Goal: Complete application form

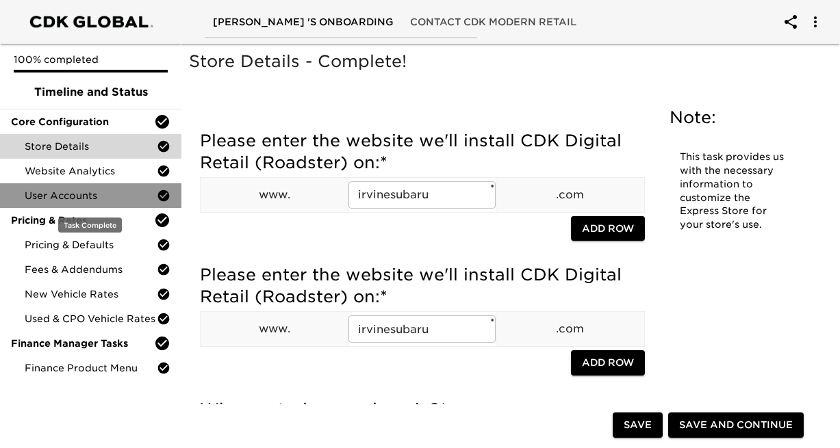
click at [116, 195] on span "User Accounts" at bounding box center [91, 196] width 132 height 14
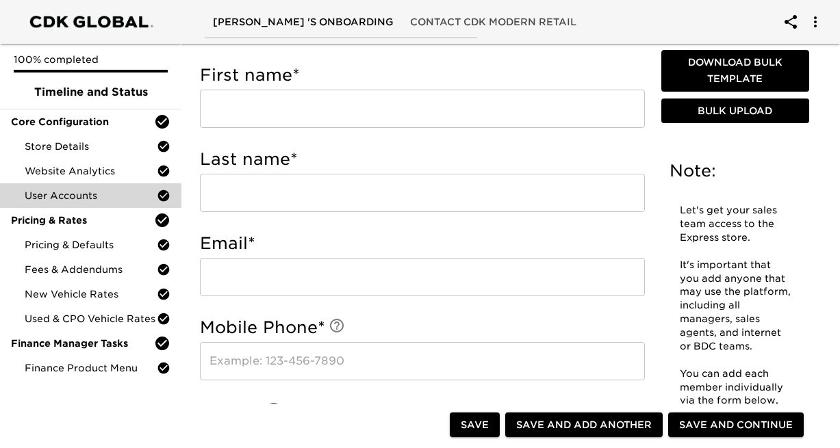
scroll to position [432, 0]
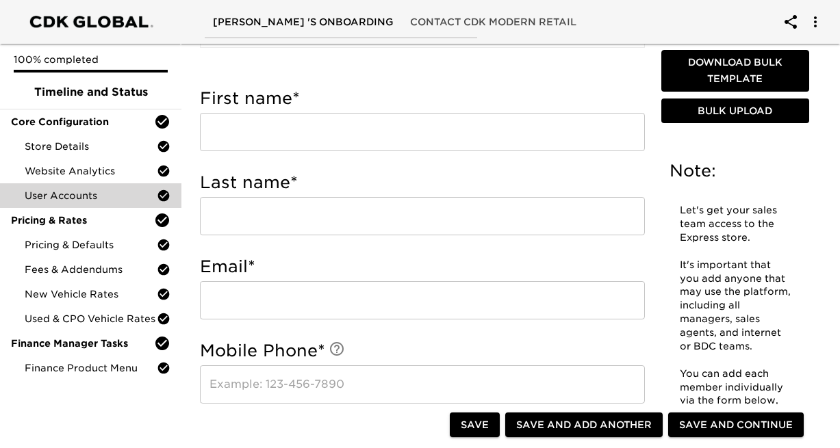
click at [288, 135] on input "text" at bounding box center [422, 132] width 445 height 38
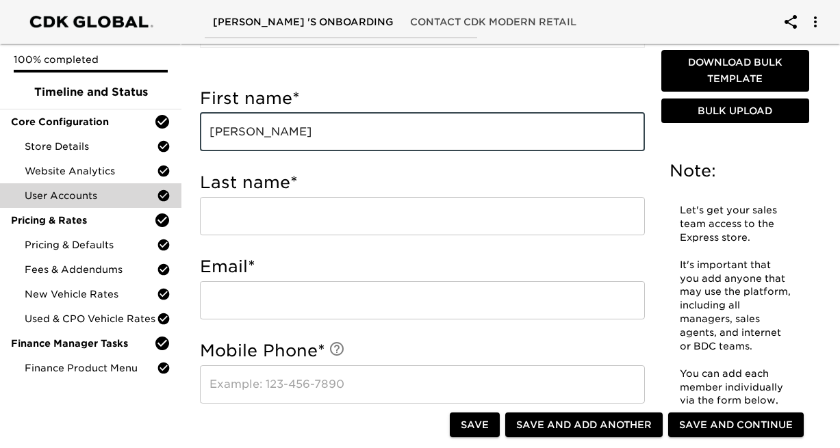
type input "[PERSON_NAME]"
click at [282, 220] on input "text" at bounding box center [422, 216] width 445 height 38
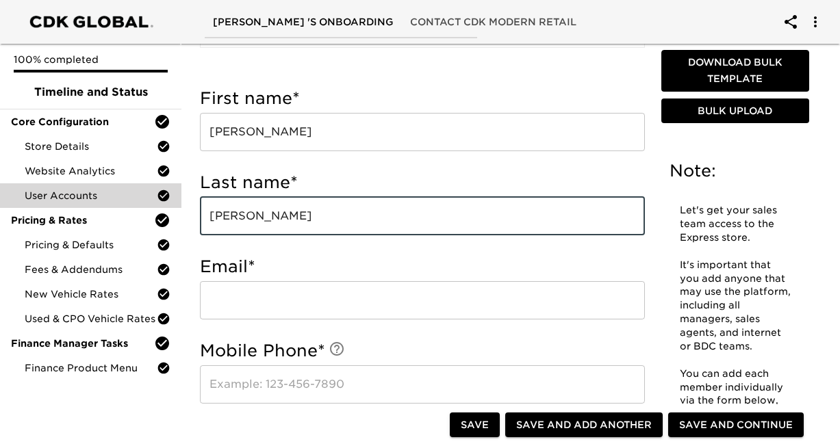
type input "[PERSON_NAME]"
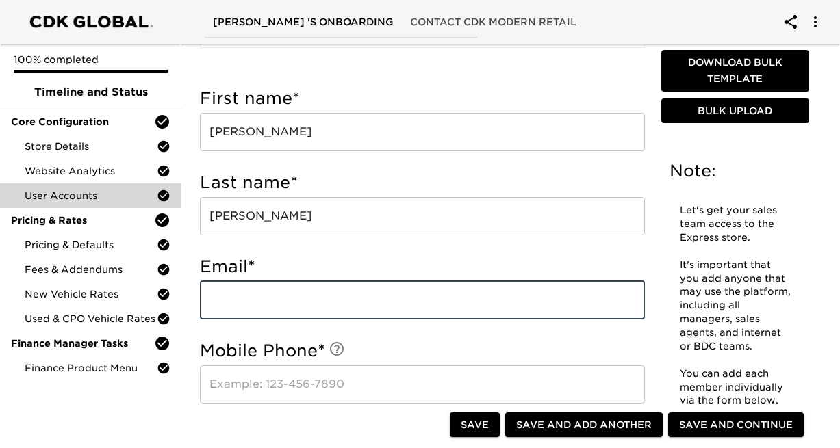
click at [295, 304] on input "email" at bounding box center [422, 300] width 445 height 38
click at [382, 298] on input "mikecutright@irvinesubaru.cndlr" at bounding box center [422, 300] width 445 height 38
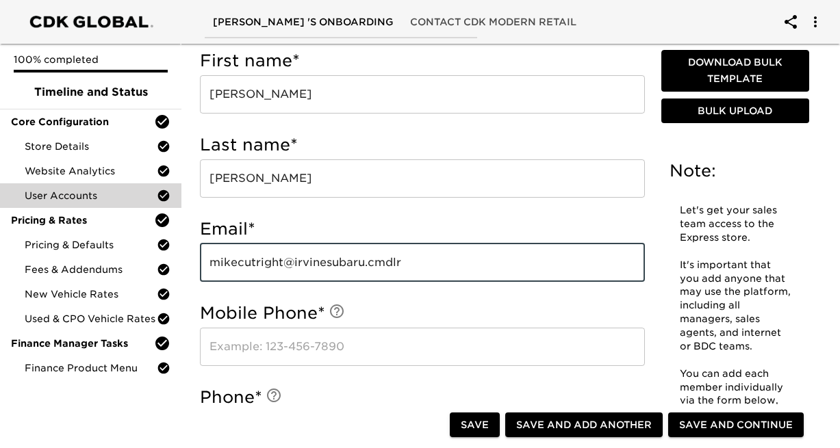
scroll to position [474, 0]
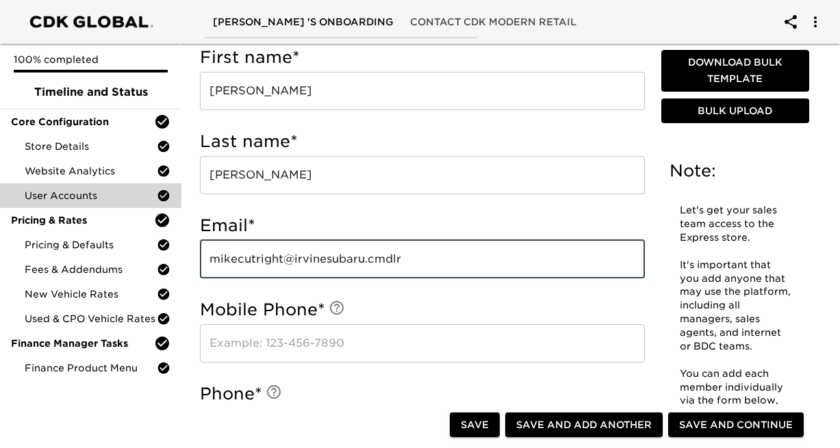
click at [381, 336] on input "text" at bounding box center [422, 343] width 445 height 38
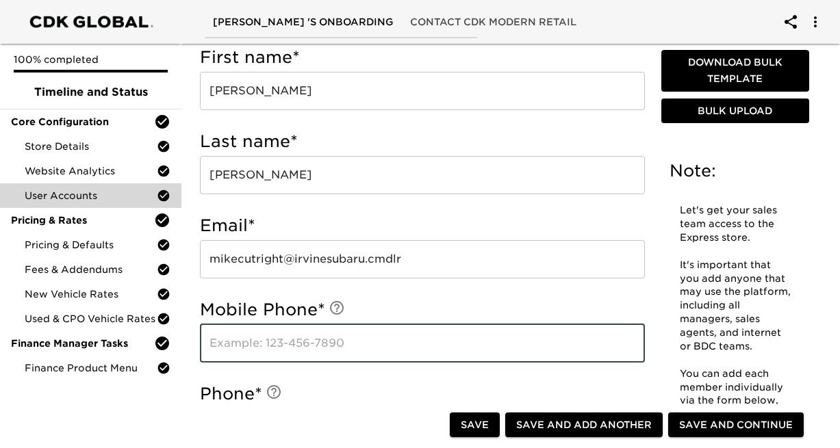
click at [421, 252] on input "mikecutright@irvinesubaru.cmdlr" at bounding box center [422, 259] width 445 height 38
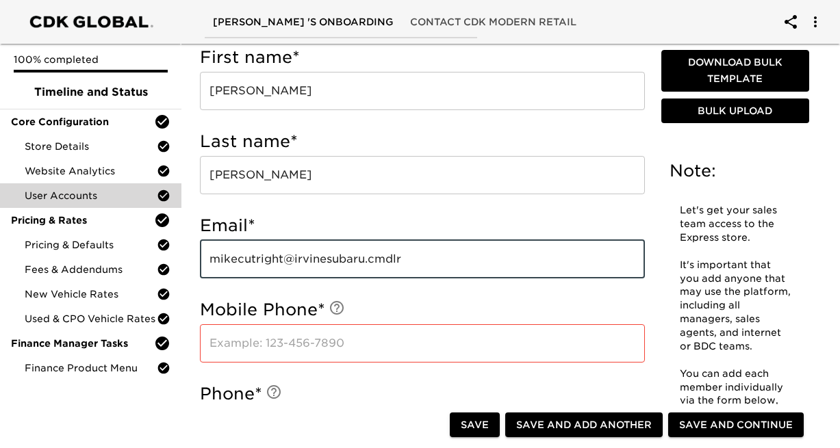
click at [411, 253] on input "mikecutright@irvinesubaru.cmdlr" at bounding box center [422, 259] width 445 height 38
type input "[EMAIL_ADDRESS][DOMAIN_NAME]"
click at [373, 335] on input "text" at bounding box center [422, 343] width 445 height 38
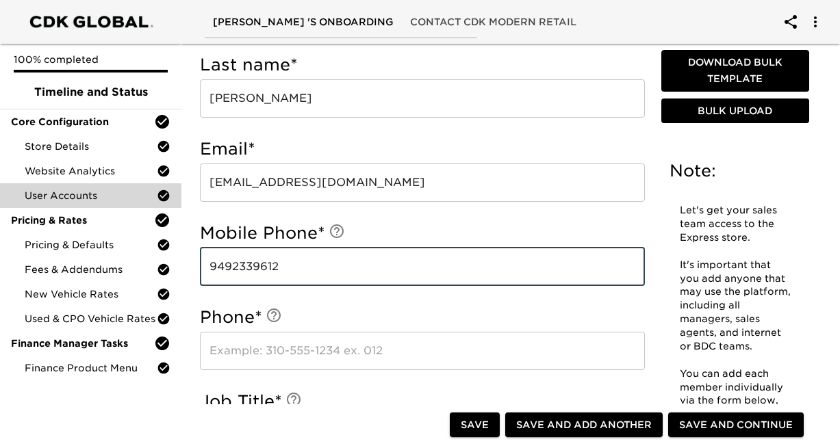
scroll to position [595, 0]
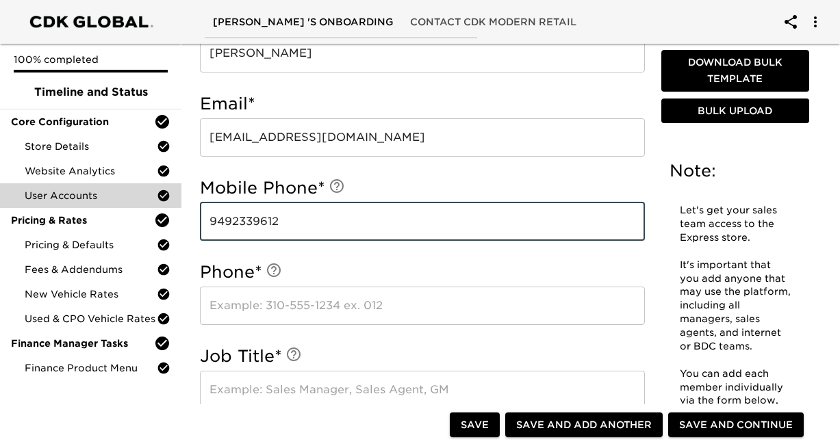
drag, startPoint x: 296, startPoint y: 214, endPoint x: 193, endPoint y: 218, distance: 103.4
click at [193, 218] on div "First name * [PERSON_NAME] ​ Last name * [PERSON_NAME] ​ Email * [EMAIL_ADDRESS…" at bounding box center [422, 419] width 467 height 1024
type input "9492339612"
click at [311, 303] on input "text" at bounding box center [422, 306] width 445 height 38
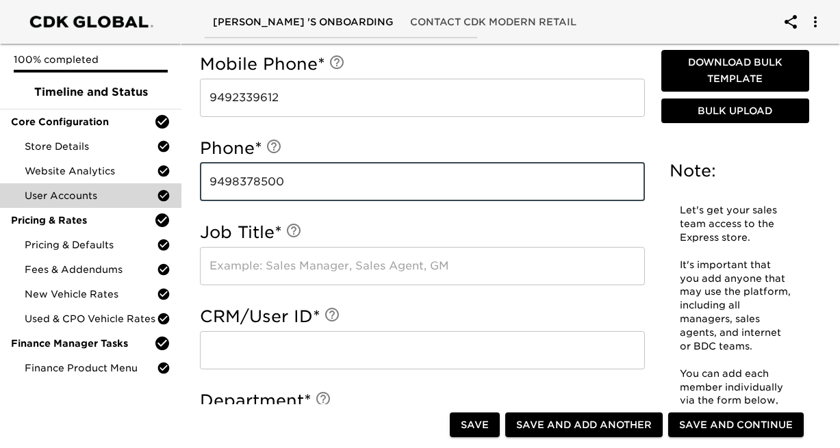
scroll to position [720, 0]
type input "9498378500"
click at [315, 278] on input "text" at bounding box center [422, 265] width 445 height 38
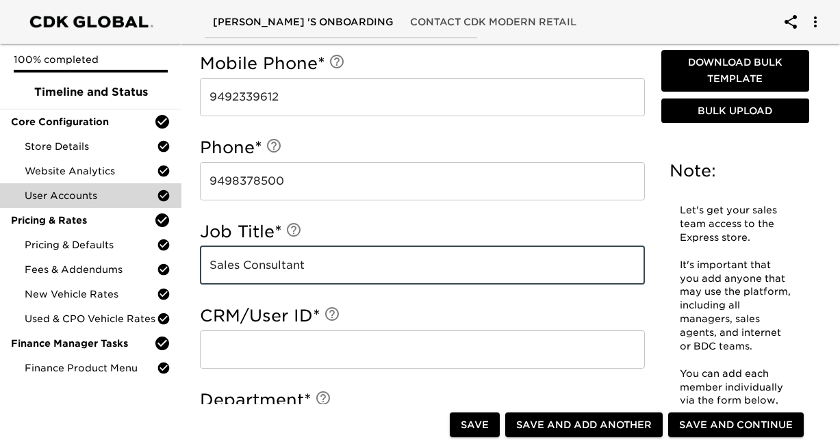
type input "Sales Consultant"
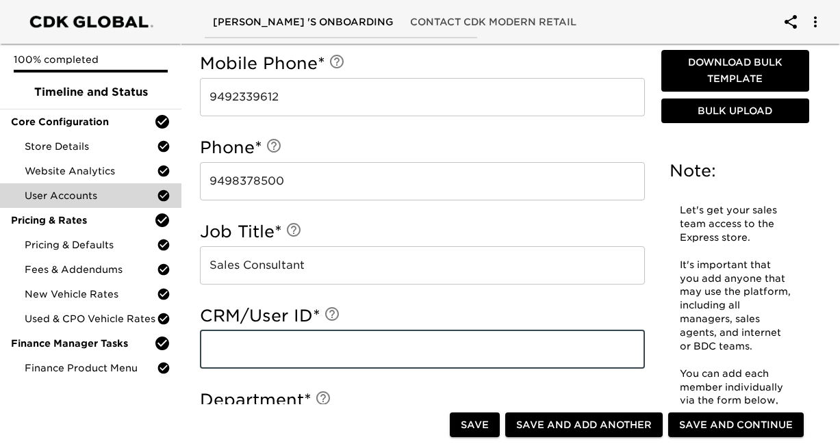
click at [328, 346] on input "text" at bounding box center [422, 349] width 445 height 38
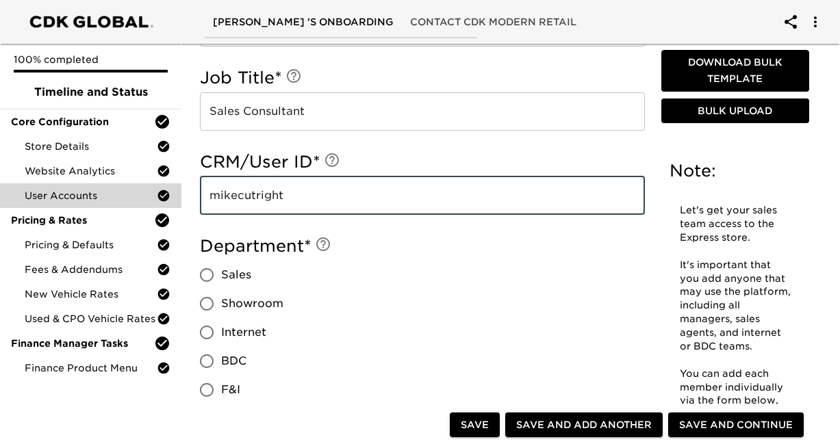
scroll to position [882, 0]
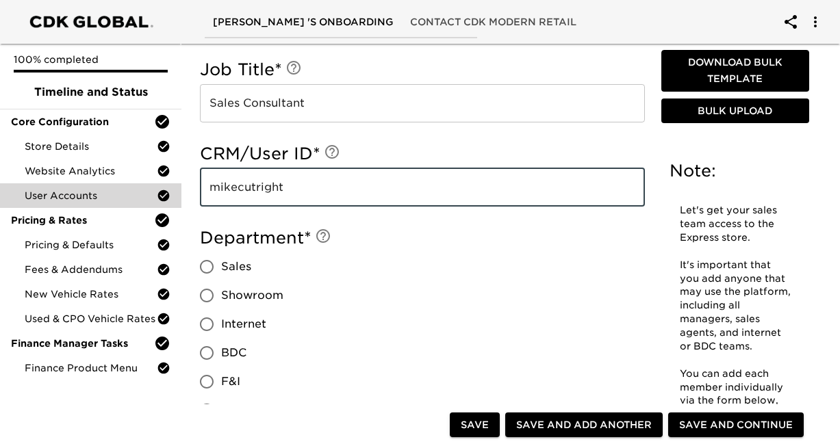
type input "mikecutright"
click at [209, 268] on input "Sales" at bounding box center [206, 266] width 29 height 29
radio input "true"
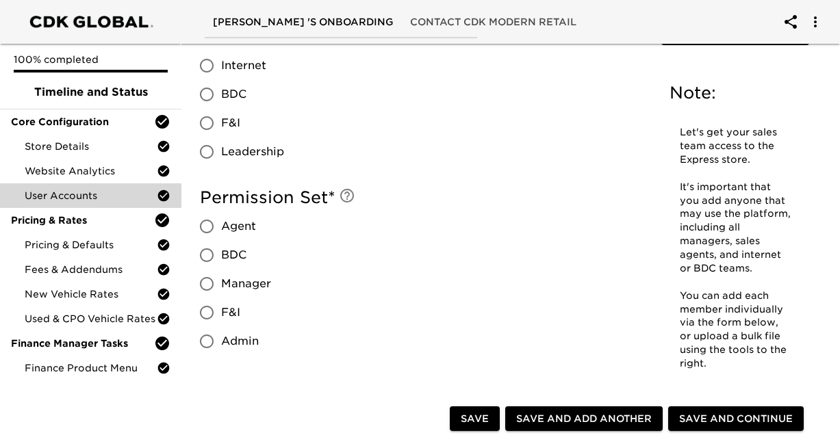
scroll to position [1142, 0]
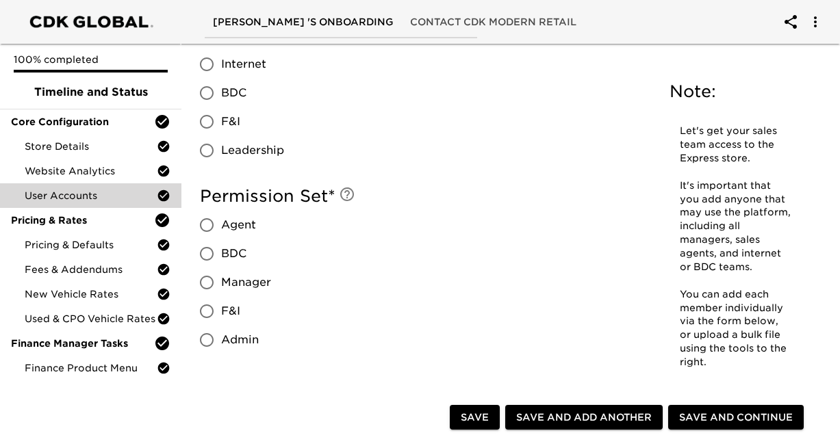
click at [209, 229] on input "Agent" at bounding box center [206, 225] width 29 height 29
radio input "true"
click at [480, 419] on span "Save" at bounding box center [474, 417] width 28 height 17
radio input "true"
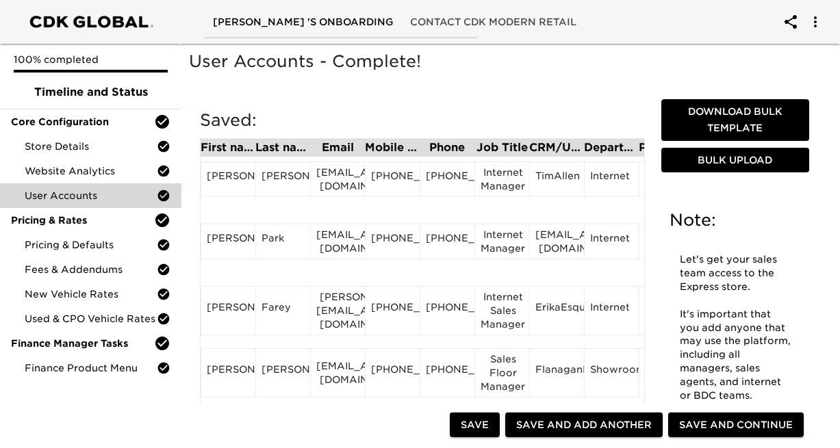
scroll to position [148, 0]
